Goal: Transaction & Acquisition: Purchase product/service

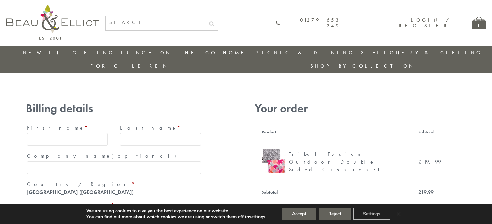
type input "[EMAIL_ADDRESS][DOMAIN_NAME]"
type input "[PERSON_NAME]"
type input "23, [GEOGRAPHIC_DATA], [GEOGRAPHIC_DATA]"
type input "[GEOGRAPHIC_DATA]"
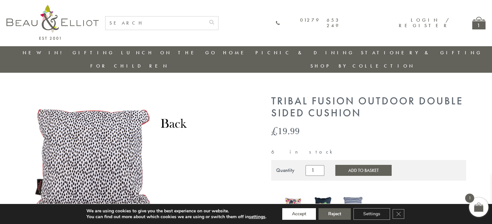
click at [299, 214] on button "Accept" at bounding box center [299, 214] width 34 height 12
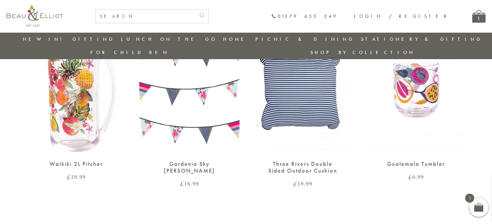
scroll to position [512, 0]
